Goal: Transaction & Acquisition: Purchase product/service

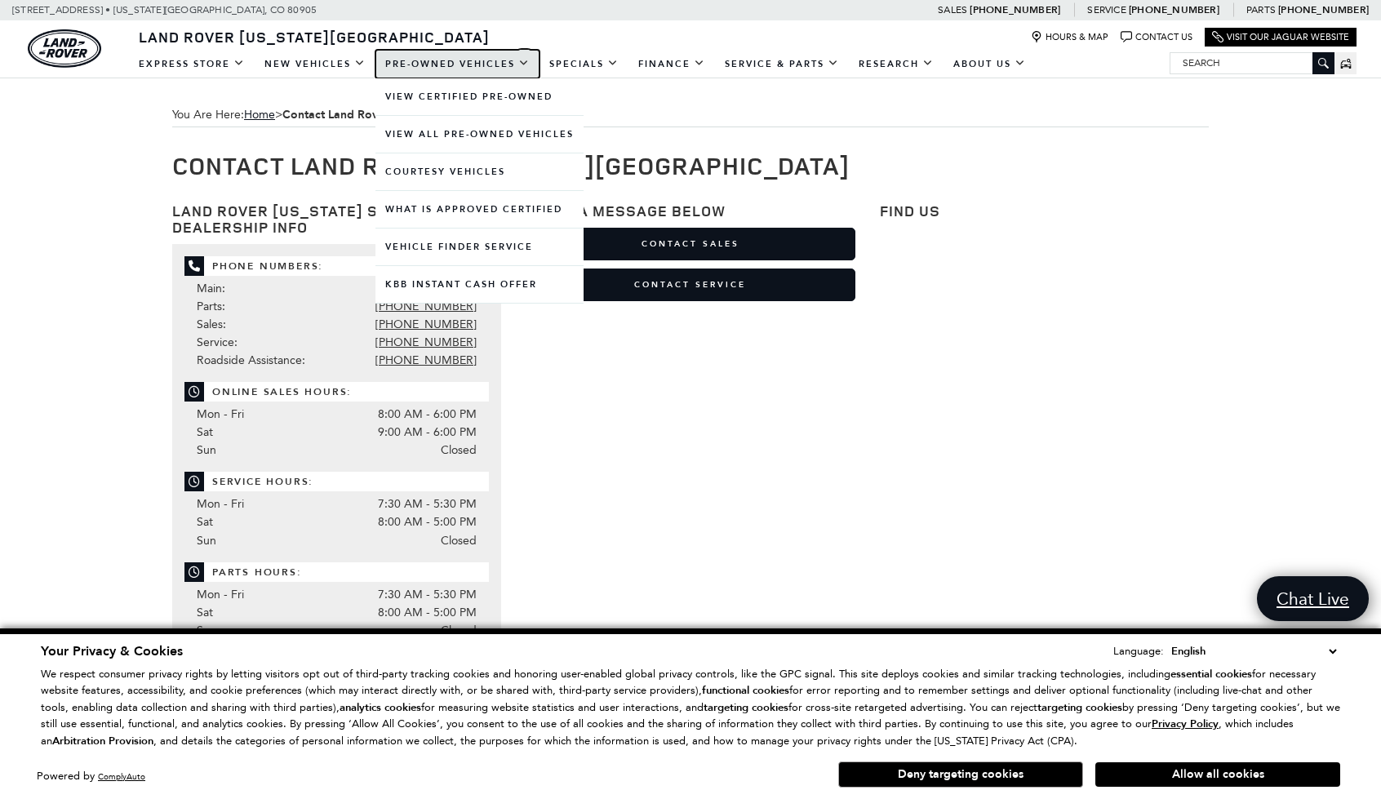
click at [428, 73] on link "Pre-Owned Vehicles" at bounding box center [457, 64] width 164 height 29
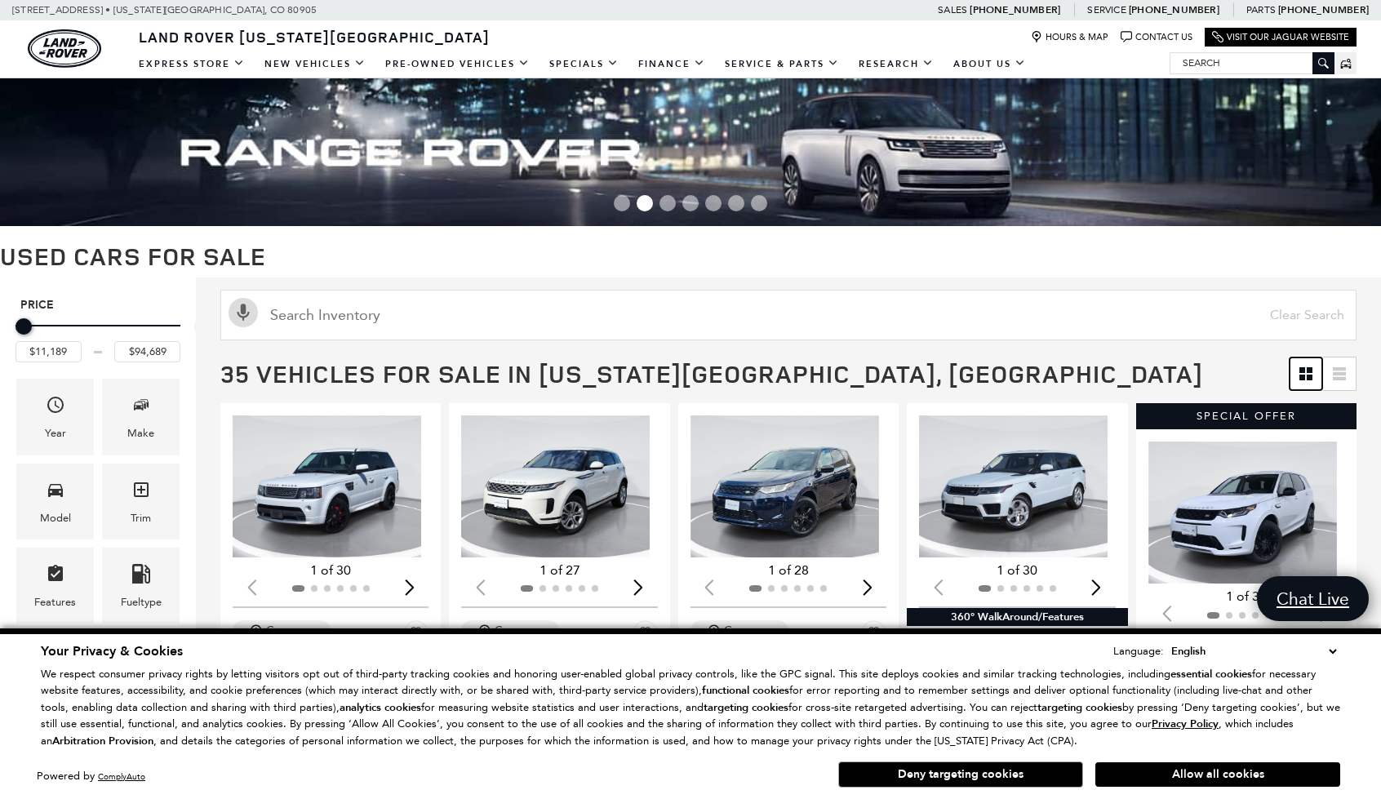
click at [1312, 366] on link at bounding box center [1306, 373] width 33 height 33
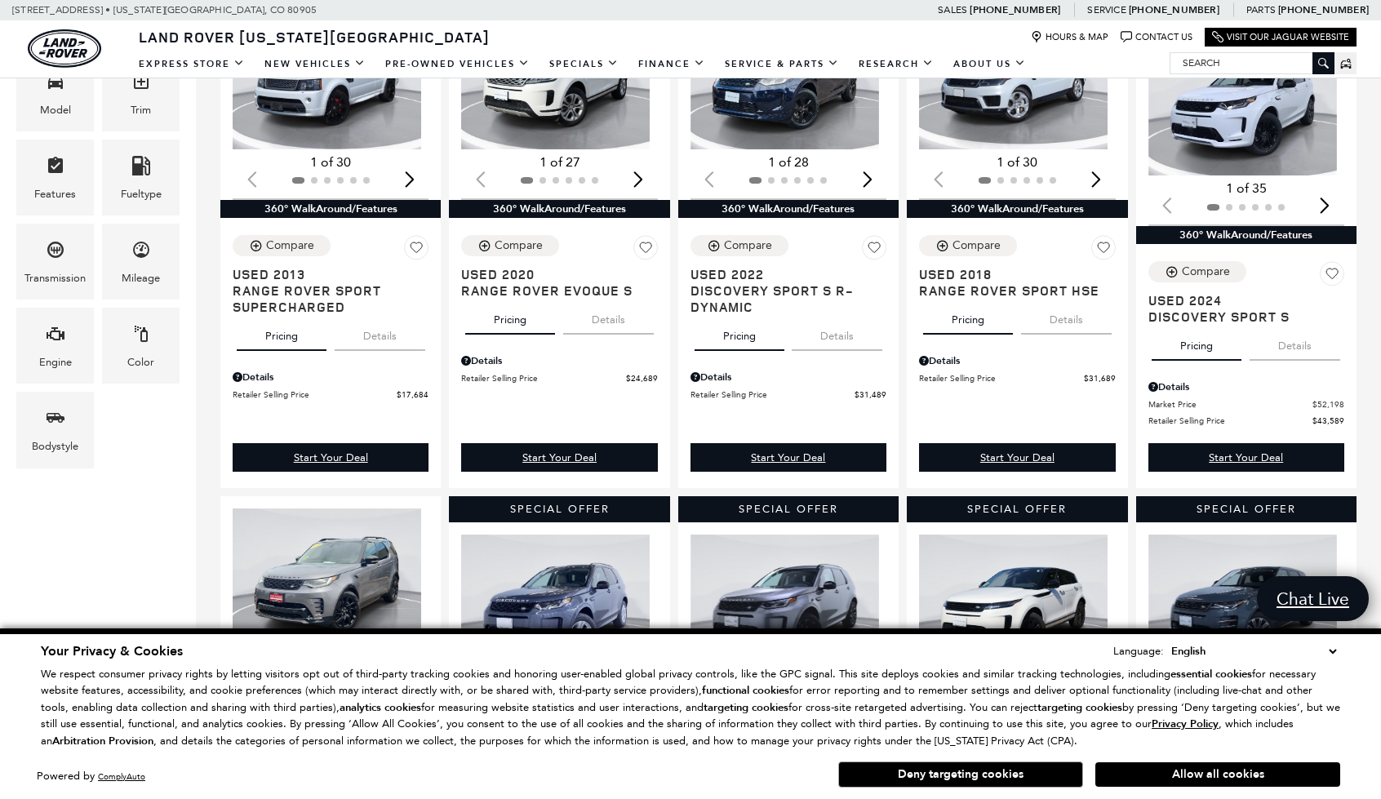
scroll to position [82, 0]
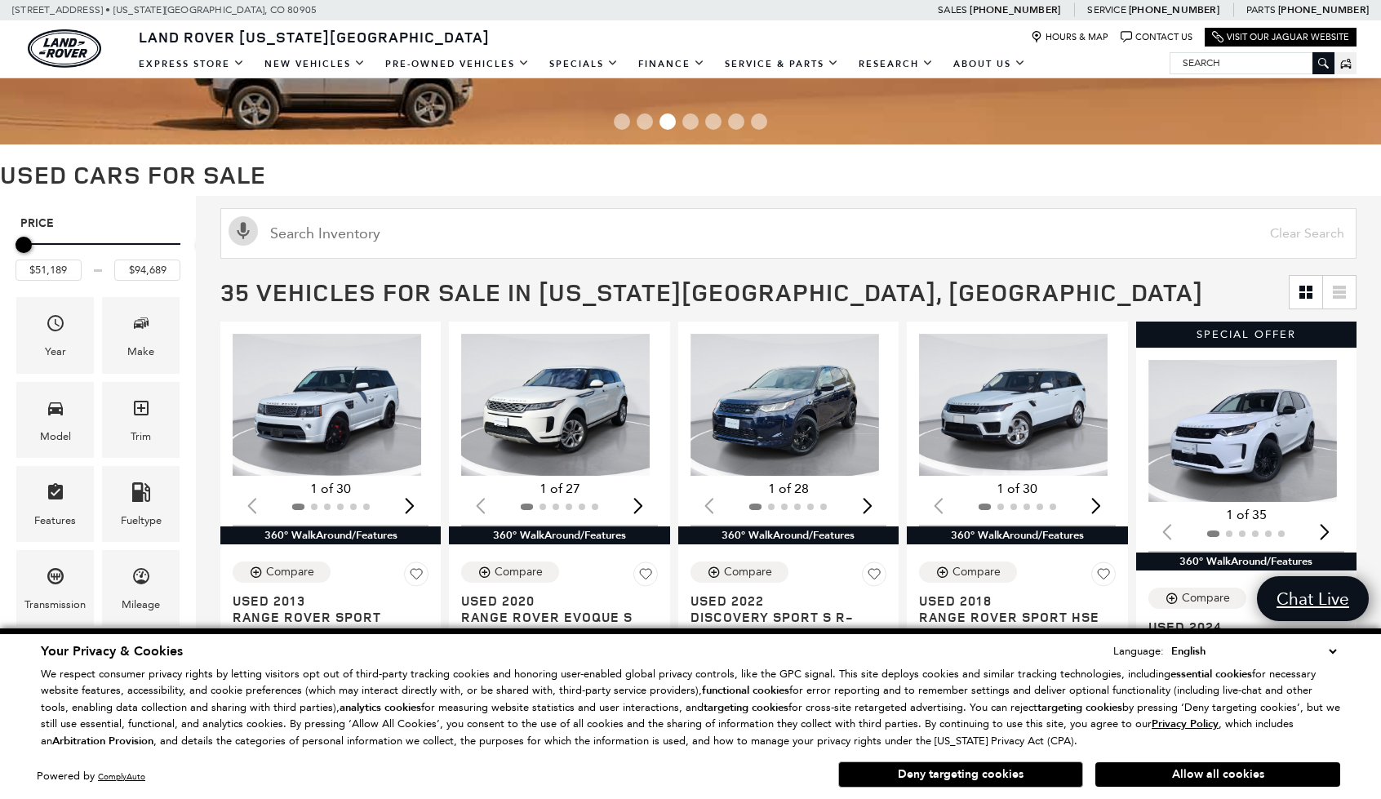
click at [118, 242] on div "Price" at bounding box center [98, 245] width 165 height 29
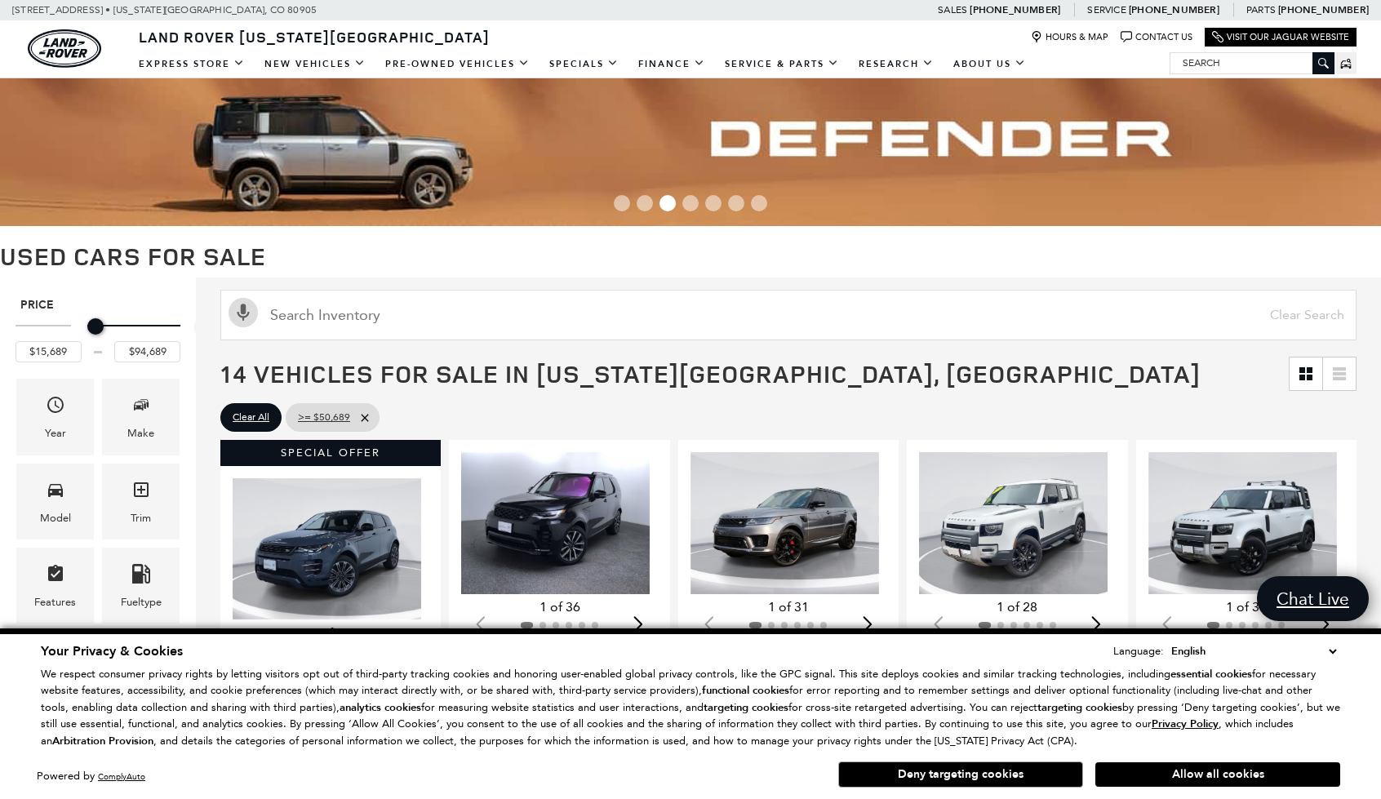
type input "$11,189"
click at [0, 319] on div "Price $11,189 $94,689 Year Make Model Trim Features Fueltype Transmission Milea…" at bounding box center [98, 590] width 196 height 627
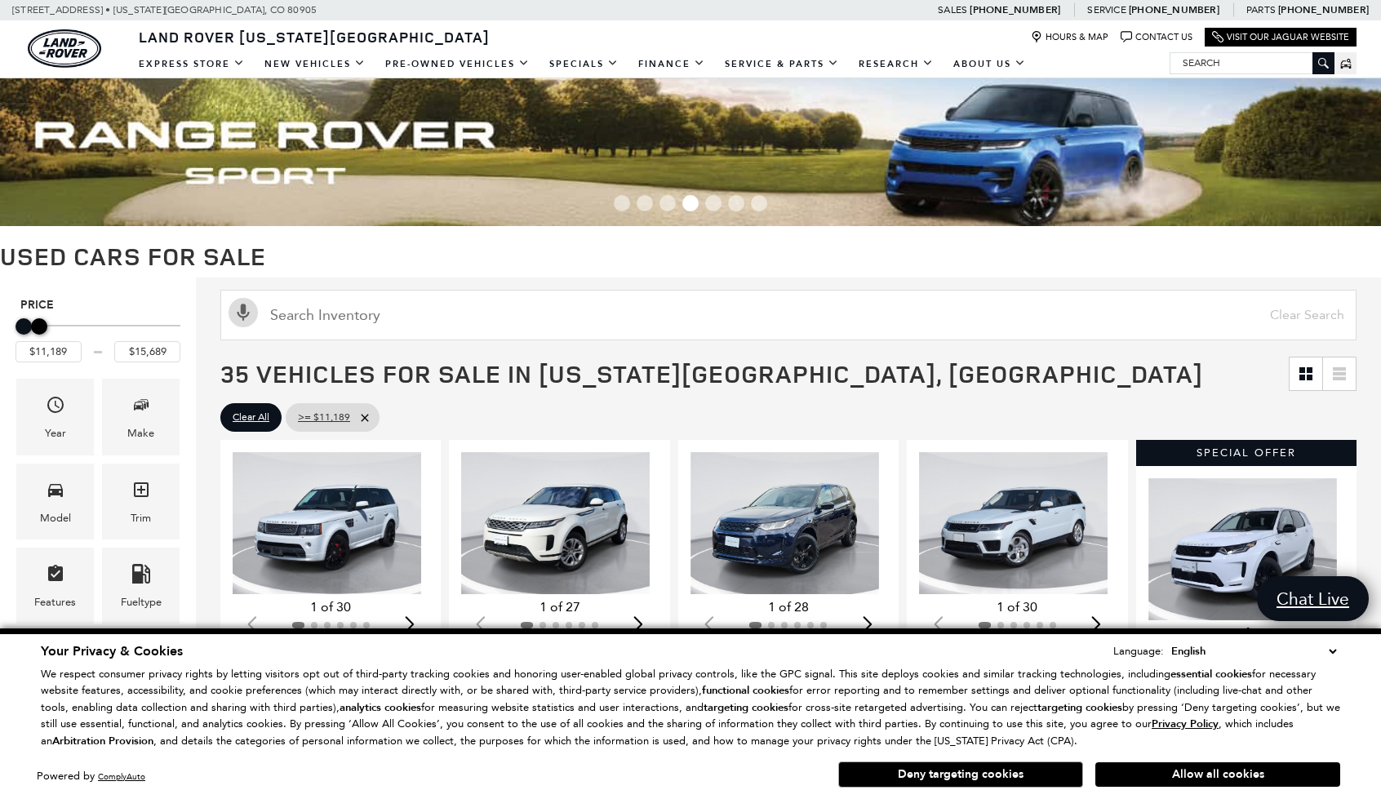
type input "$15,189"
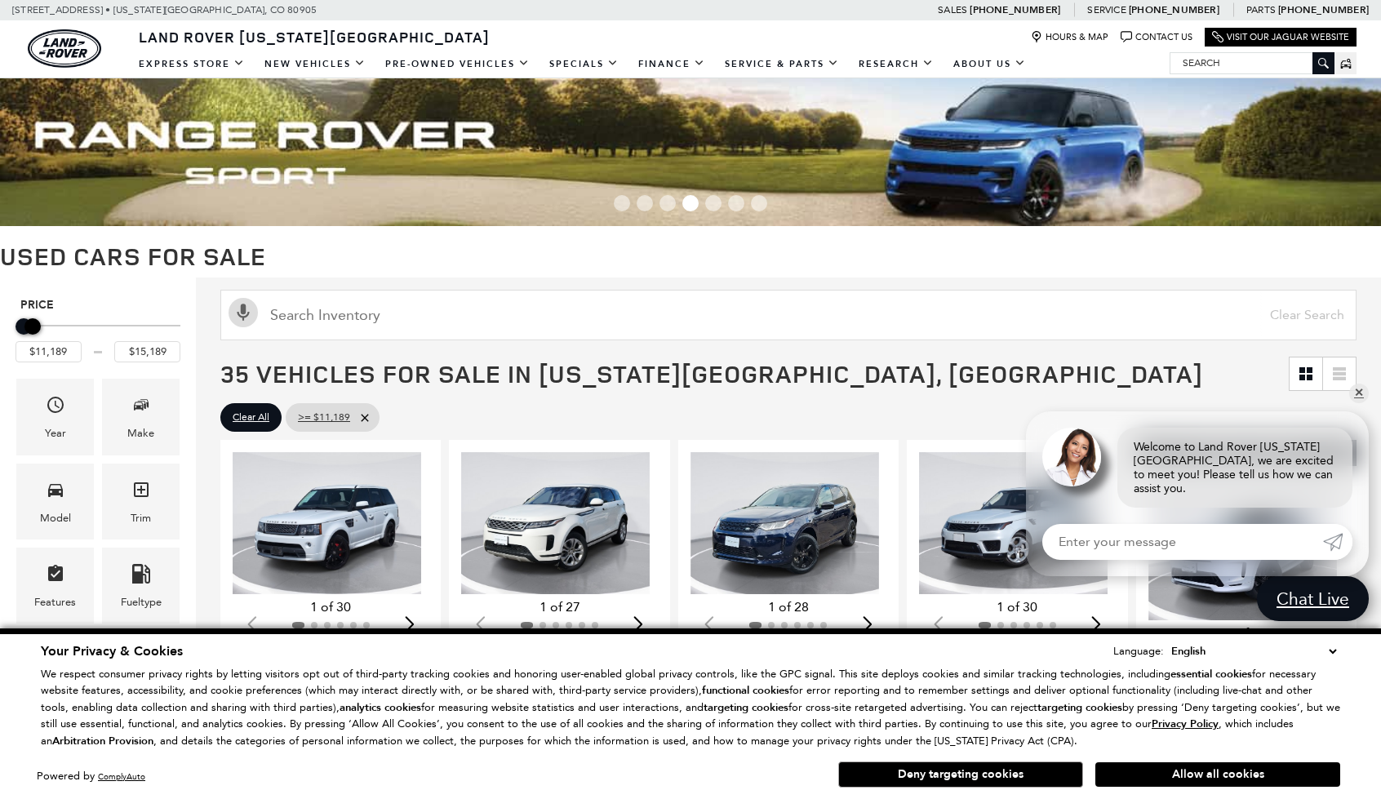
drag, startPoint x: 215, startPoint y: 332, endPoint x: 42, endPoint y: 331, distance: 172.2
click at [41, 331] on div "Maximum Price" at bounding box center [32, 326] width 16 height 16
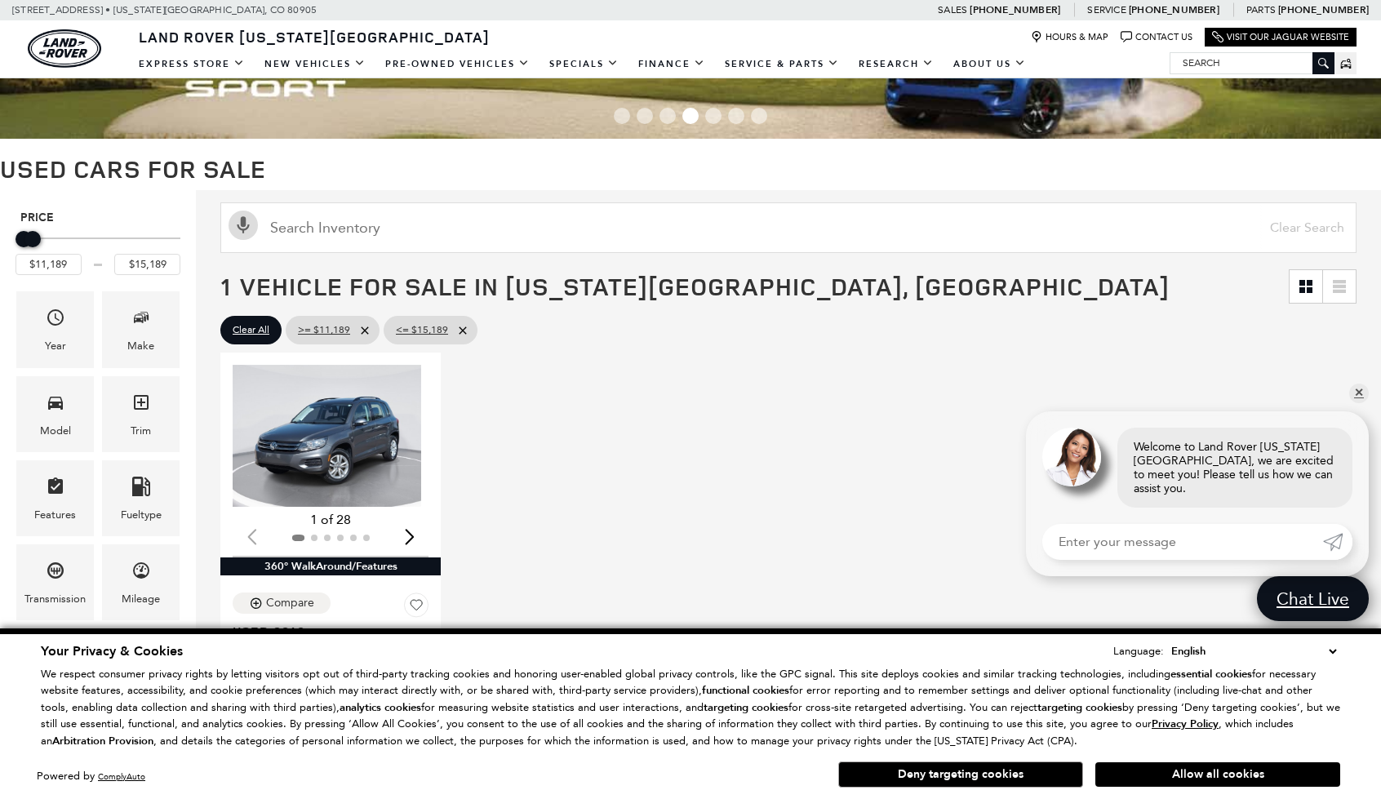
scroll to position [163, 0]
